Goal: Information Seeking & Learning: Learn about a topic

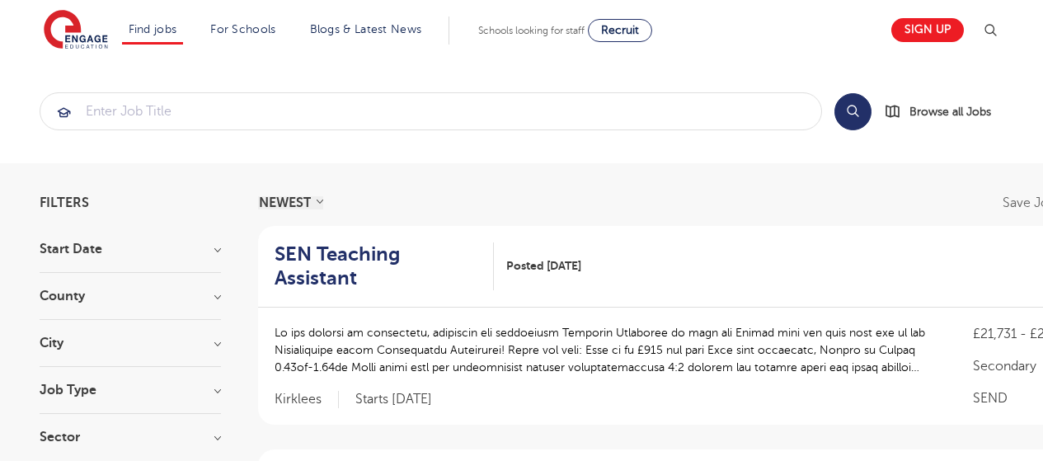
scroll to position [133, 0]
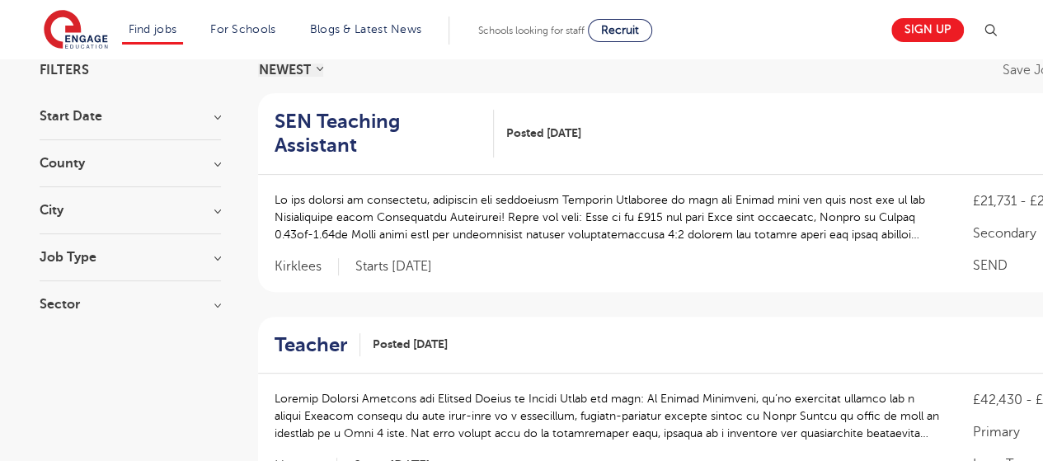
click at [177, 268] on div "Job Type Long Term 113 Daily Supply 27 SEND 17 Support Services 15 Permanent 4" at bounding box center [130, 266] width 181 height 31
click at [216, 256] on h3 "Job Type" at bounding box center [130, 257] width 181 height 13
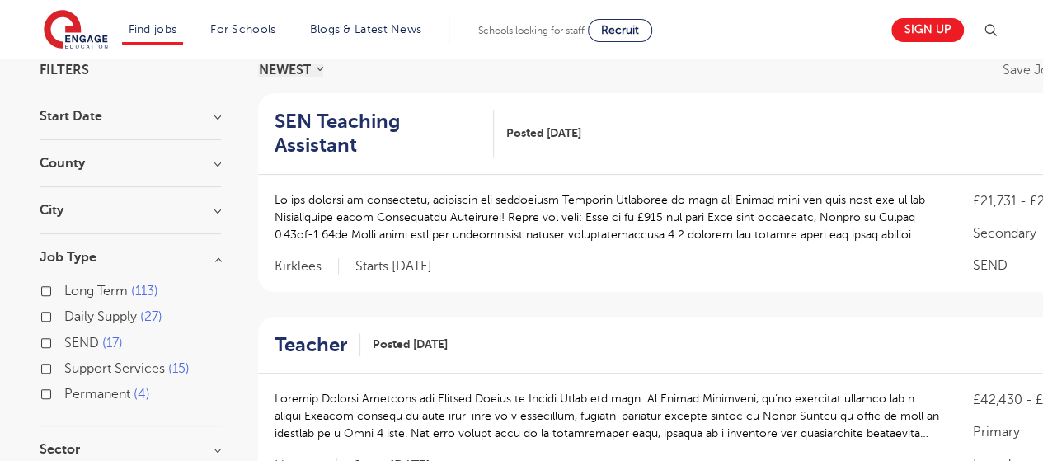
click at [129, 369] on span "Support Services" at bounding box center [114, 368] width 101 height 15
click at [75, 369] on input "Support Services 15" at bounding box center [69, 366] width 11 height 11
checkbox input "true"
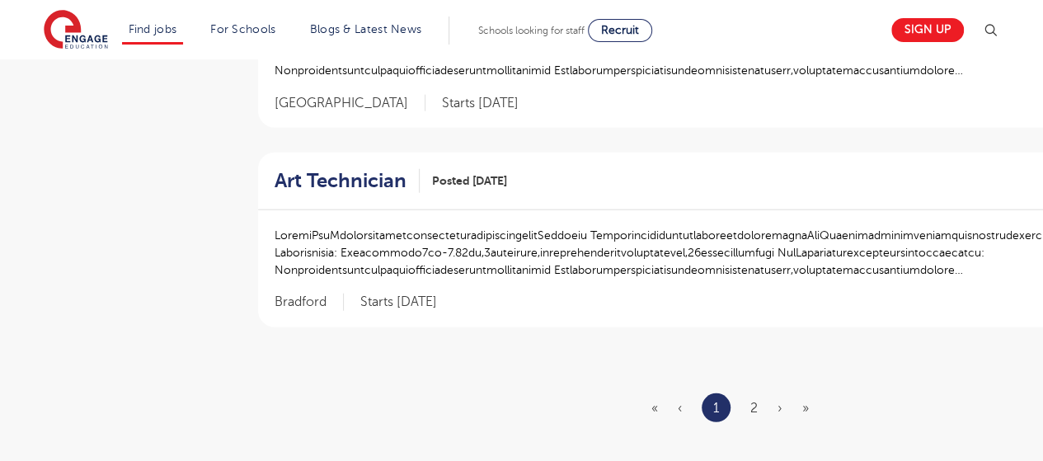
scroll to position [1980, 0]
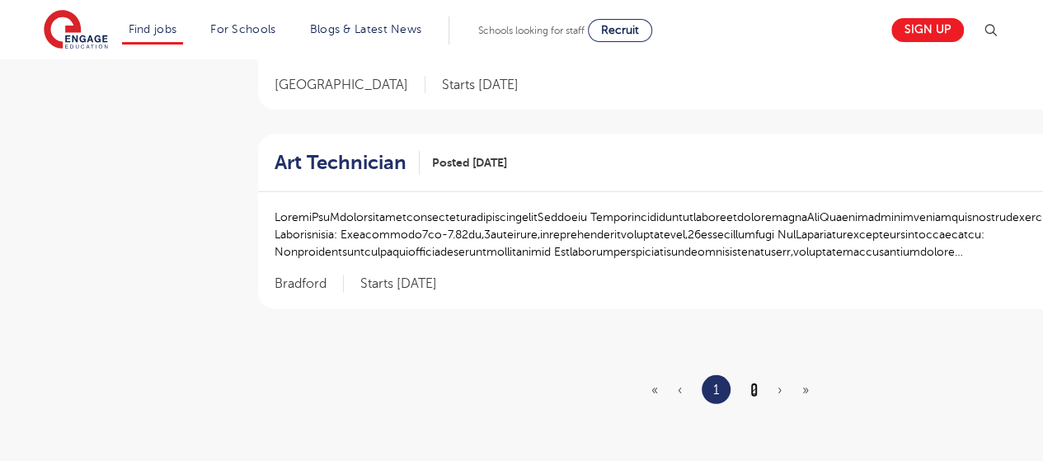
click at [752, 384] on link "2" at bounding box center [753, 390] width 7 height 15
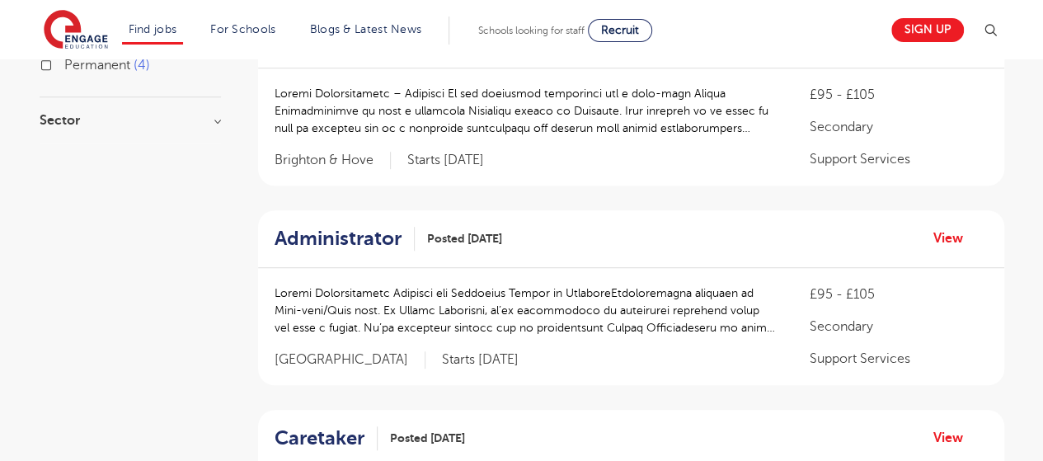
scroll to position [494, 0]
